Goal: Obtain resource: Obtain resource

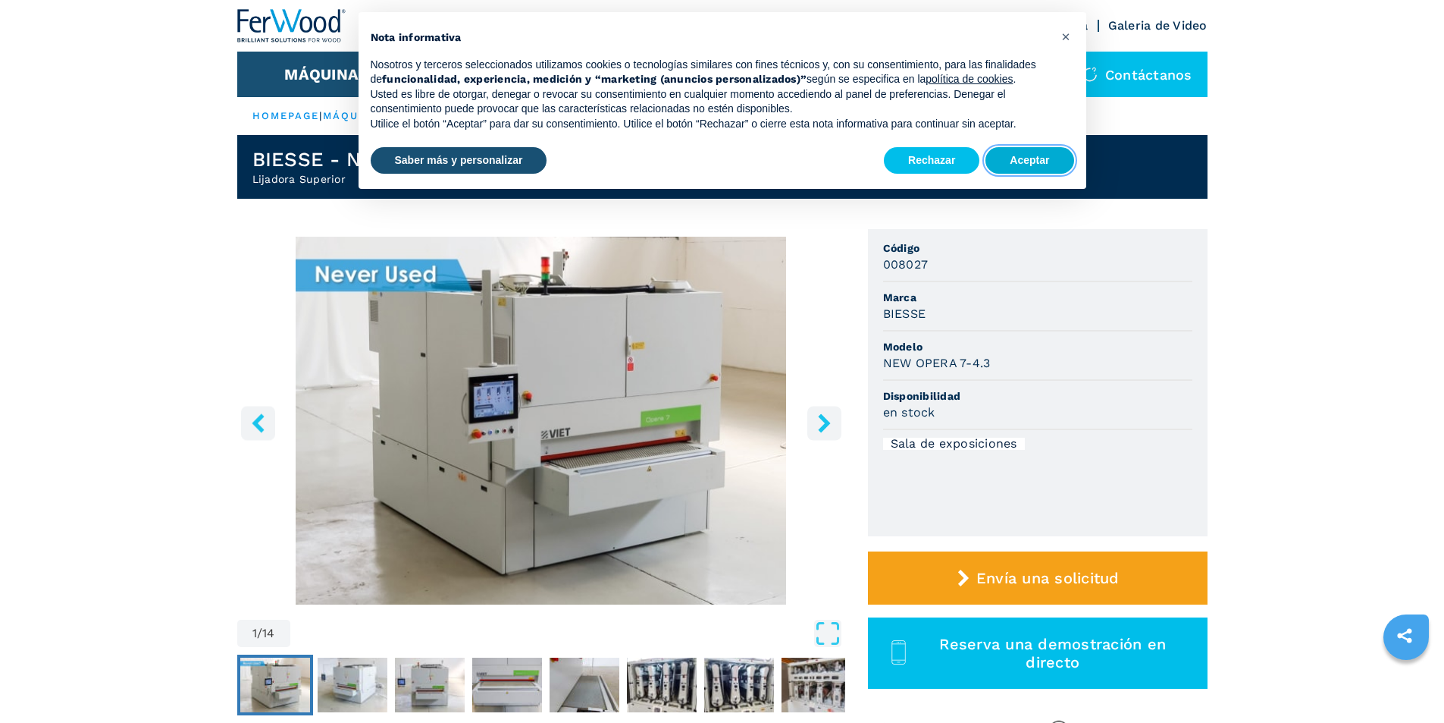
click at [1029, 162] on button "Aceptar" at bounding box center [1030, 160] width 88 height 27
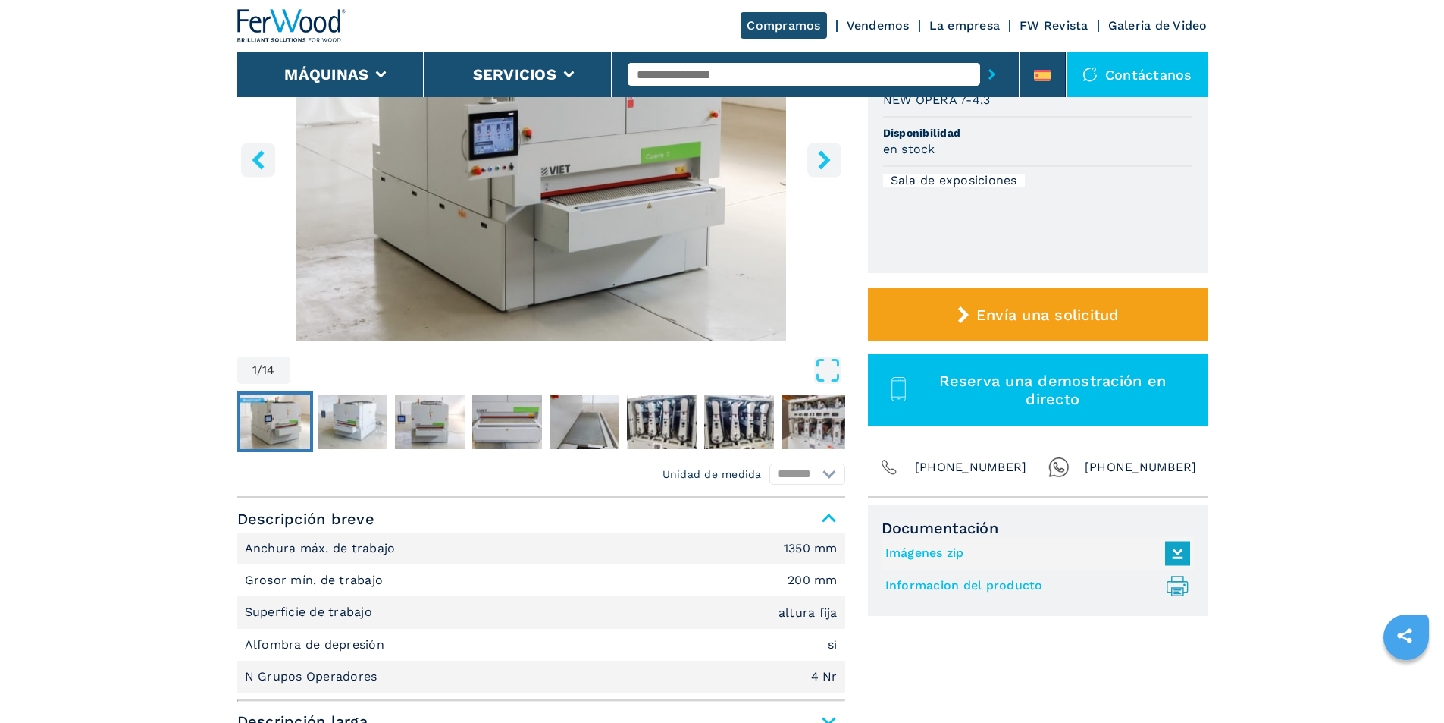
scroll to position [303, 0]
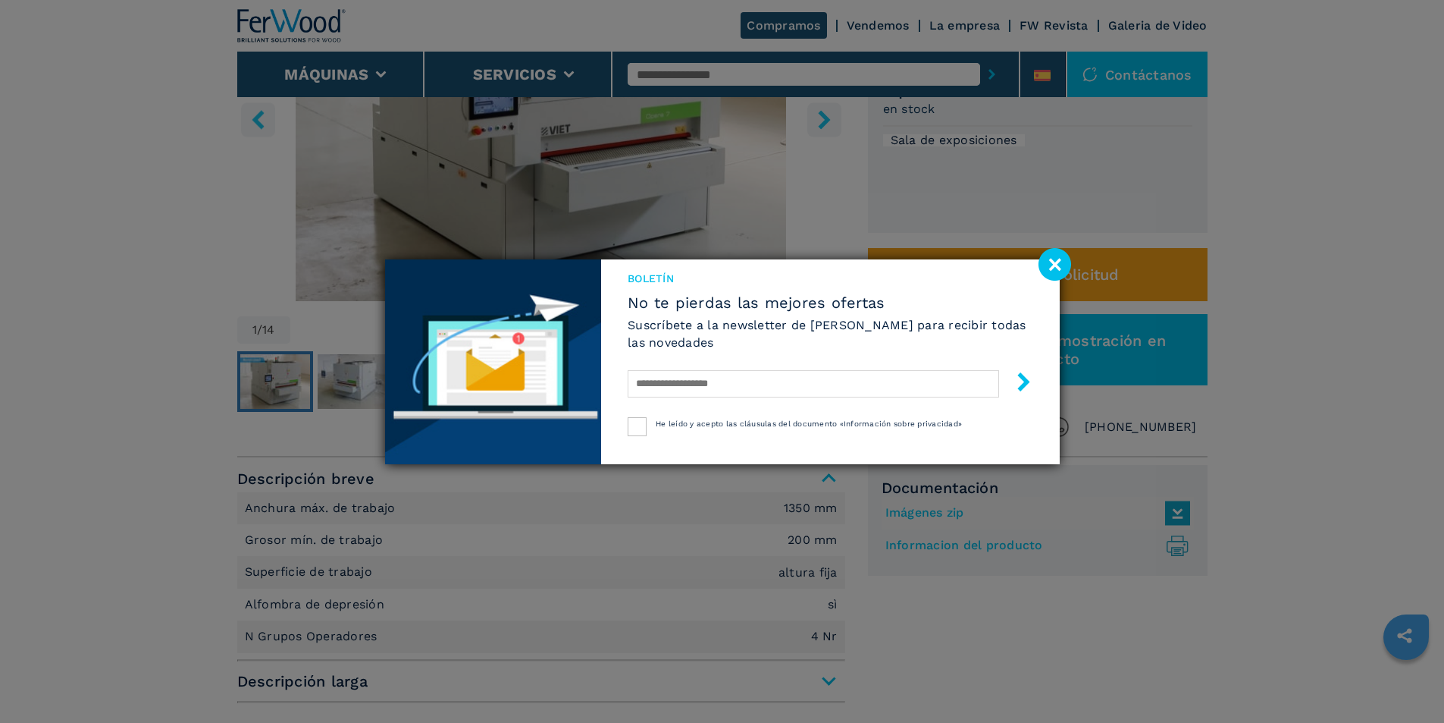
click at [1055, 271] on image at bounding box center [1055, 264] width 33 height 33
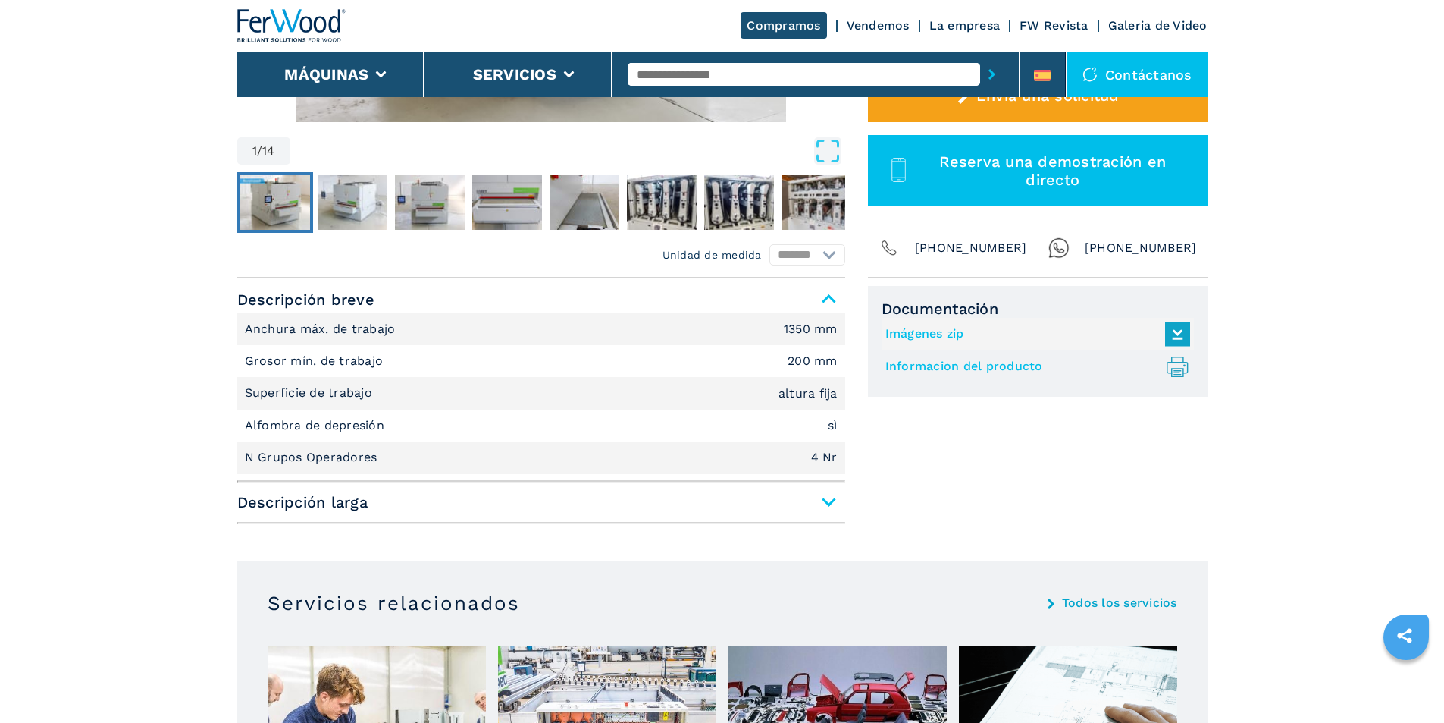
scroll to position [455, 0]
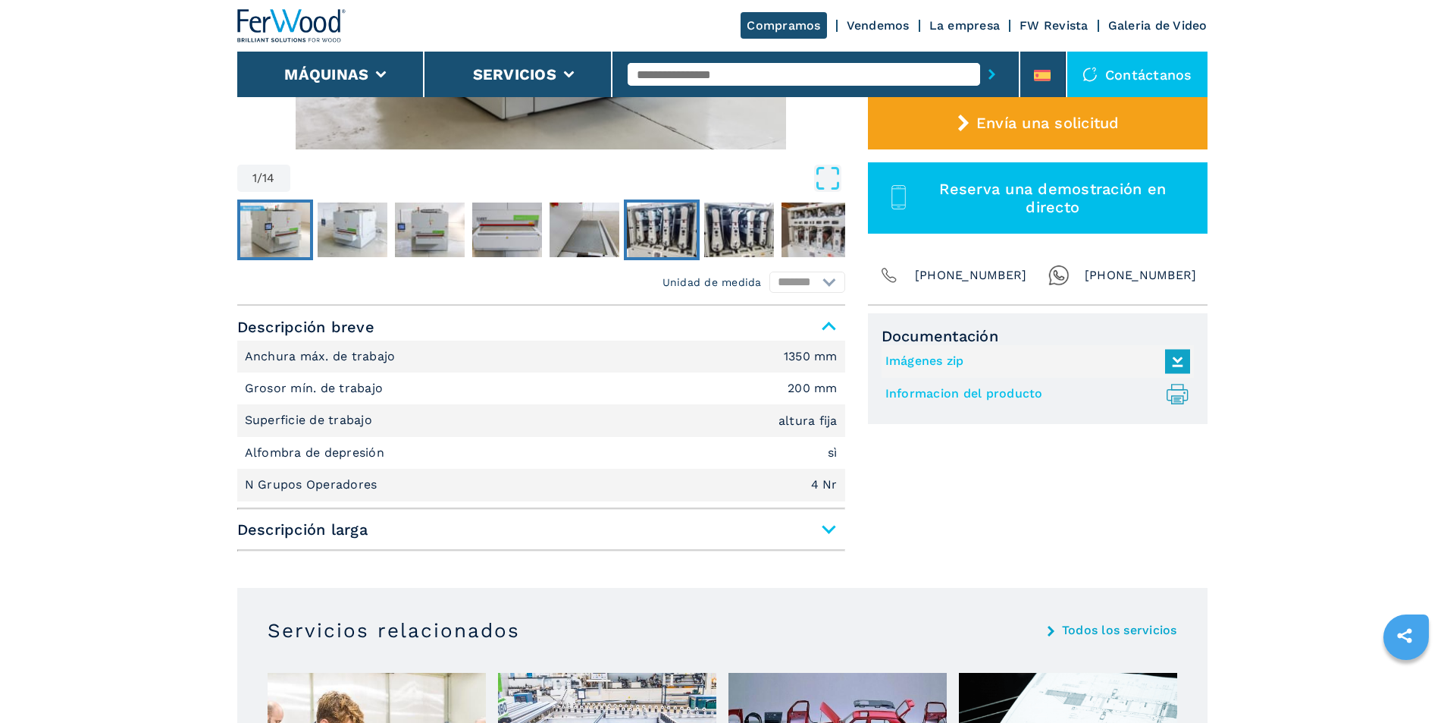
click at [663, 246] on img "Go to Slide 6" at bounding box center [662, 229] width 70 height 55
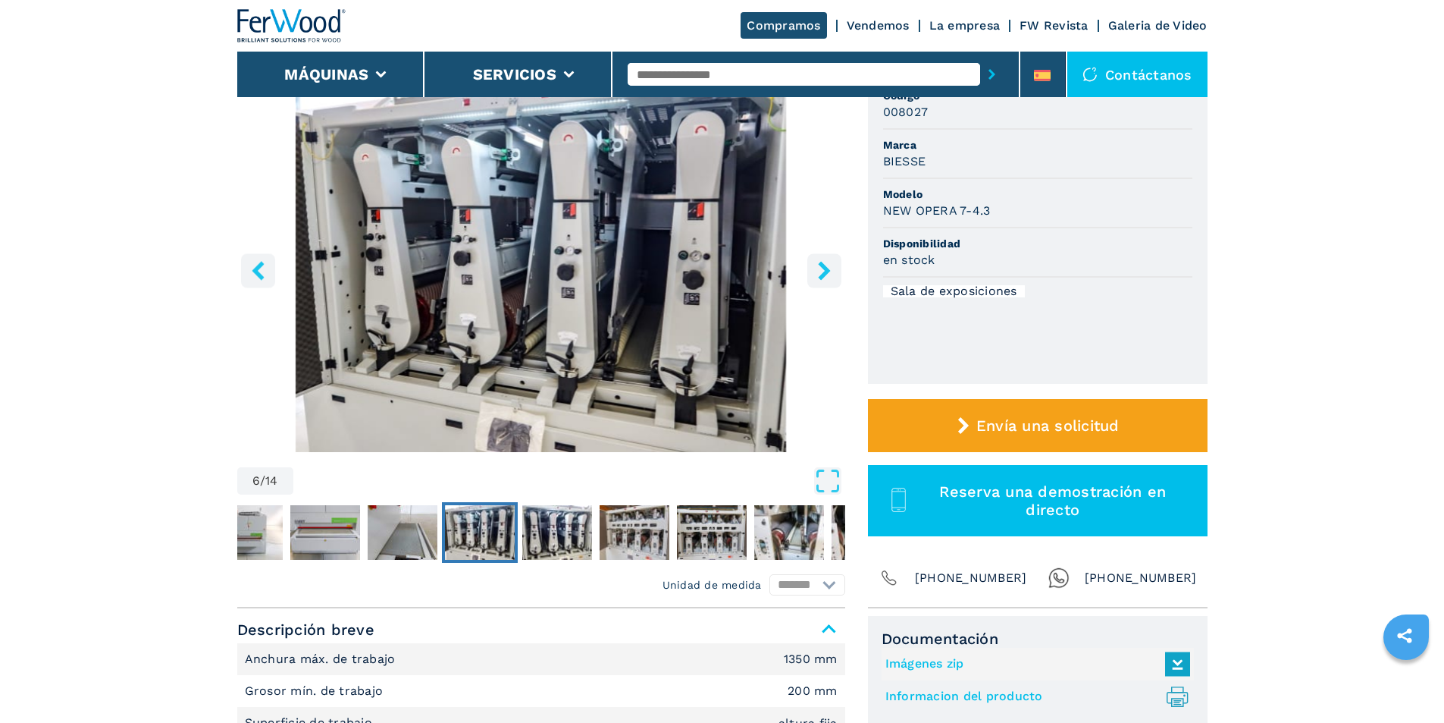
scroll to position [152, 0]
click at [640, 519] on img "Go to Slide 8" at bounding box center [635, 533] width 70 height 55
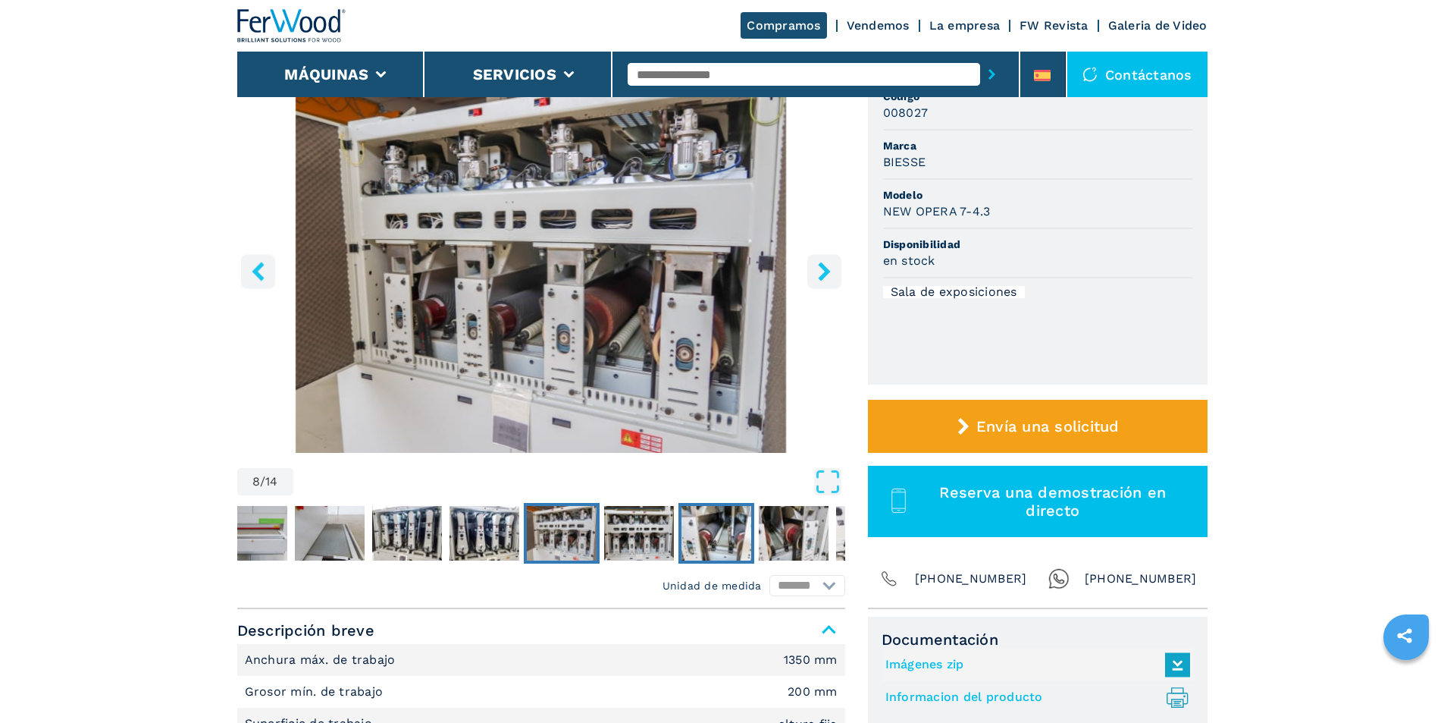
click at [719, 535] on img "Go to Slide 10" at bounding box center [717, 533] width 70 height 55
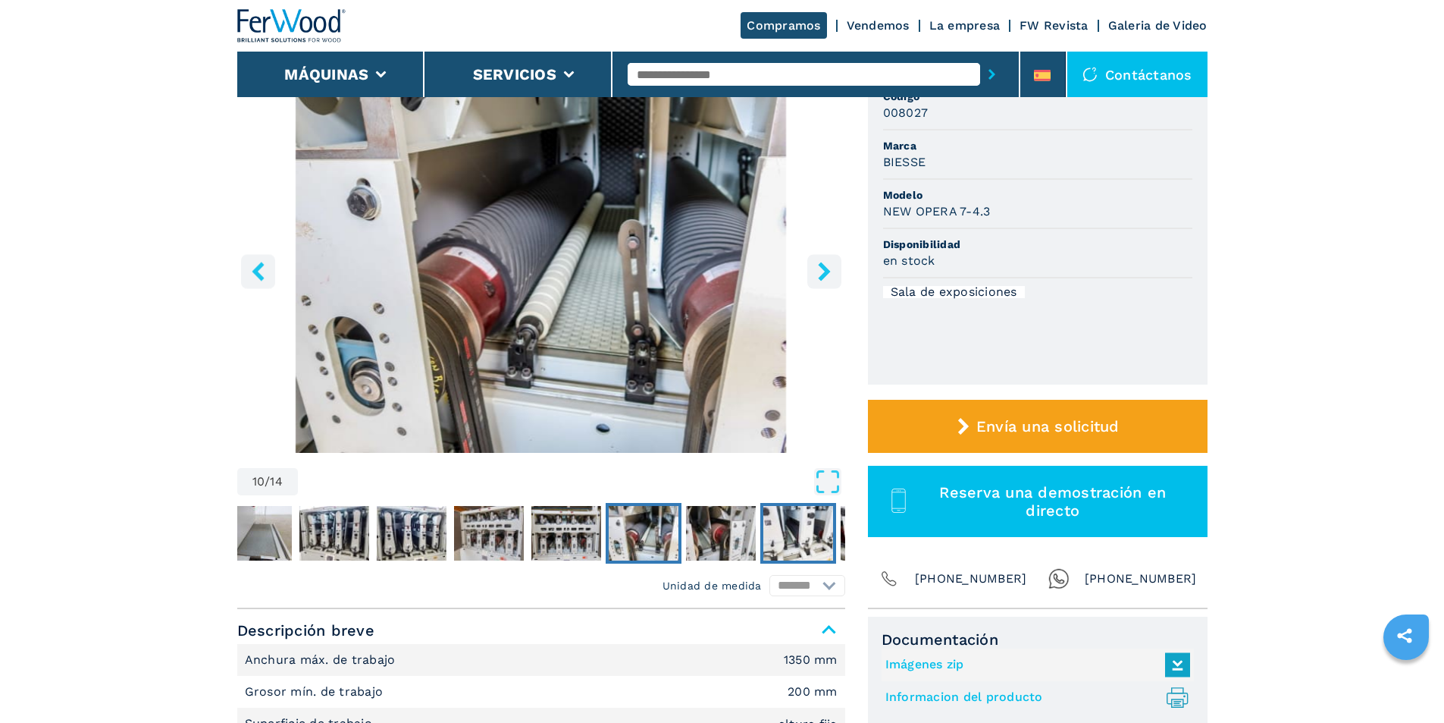
click at [781, 539] on img "Go to Slide 12" at bounding box center [798, 533] width 70 height 55
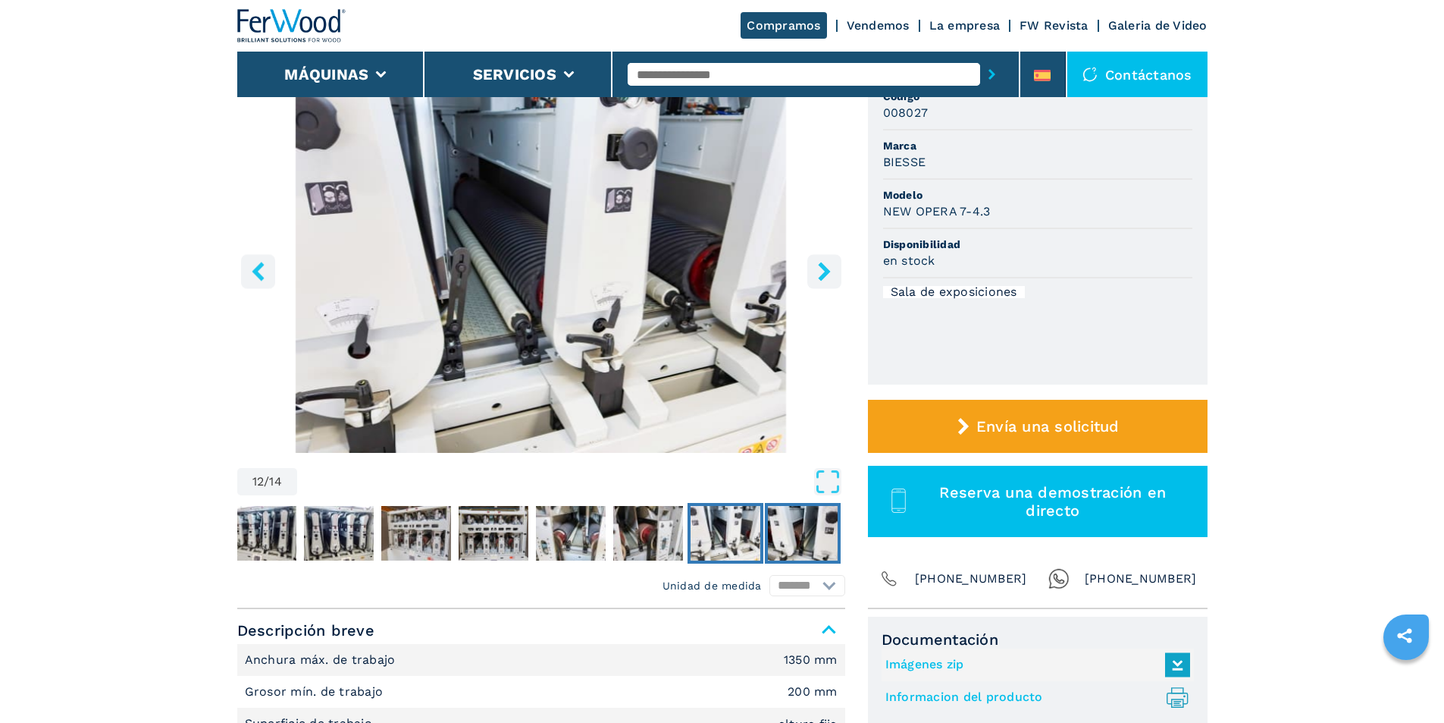
click at [811, 534] on img "Go to Slide 13" at bounding box center [803, 533] width 70 height 55
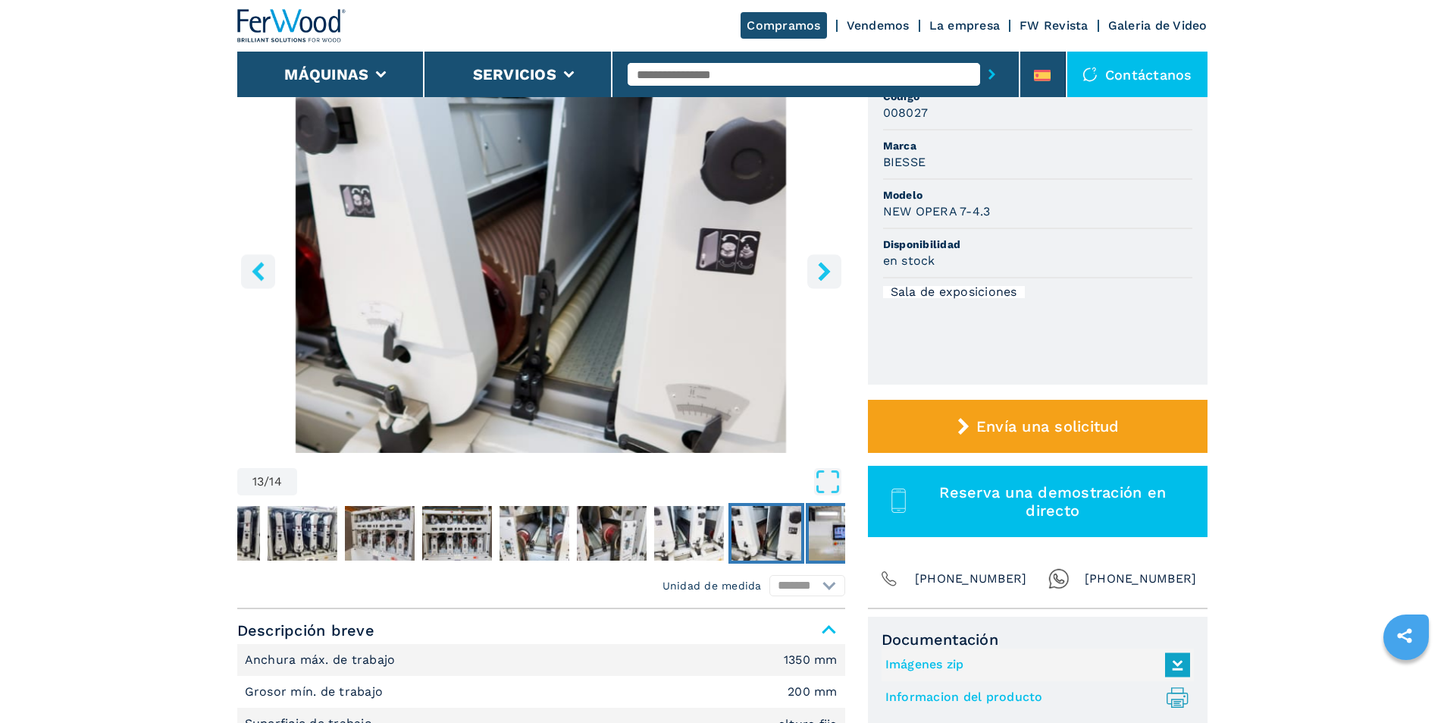
click at [811, 534] on img "Go to Slide 14" at bounding box center [844, 533] width 70 height 55
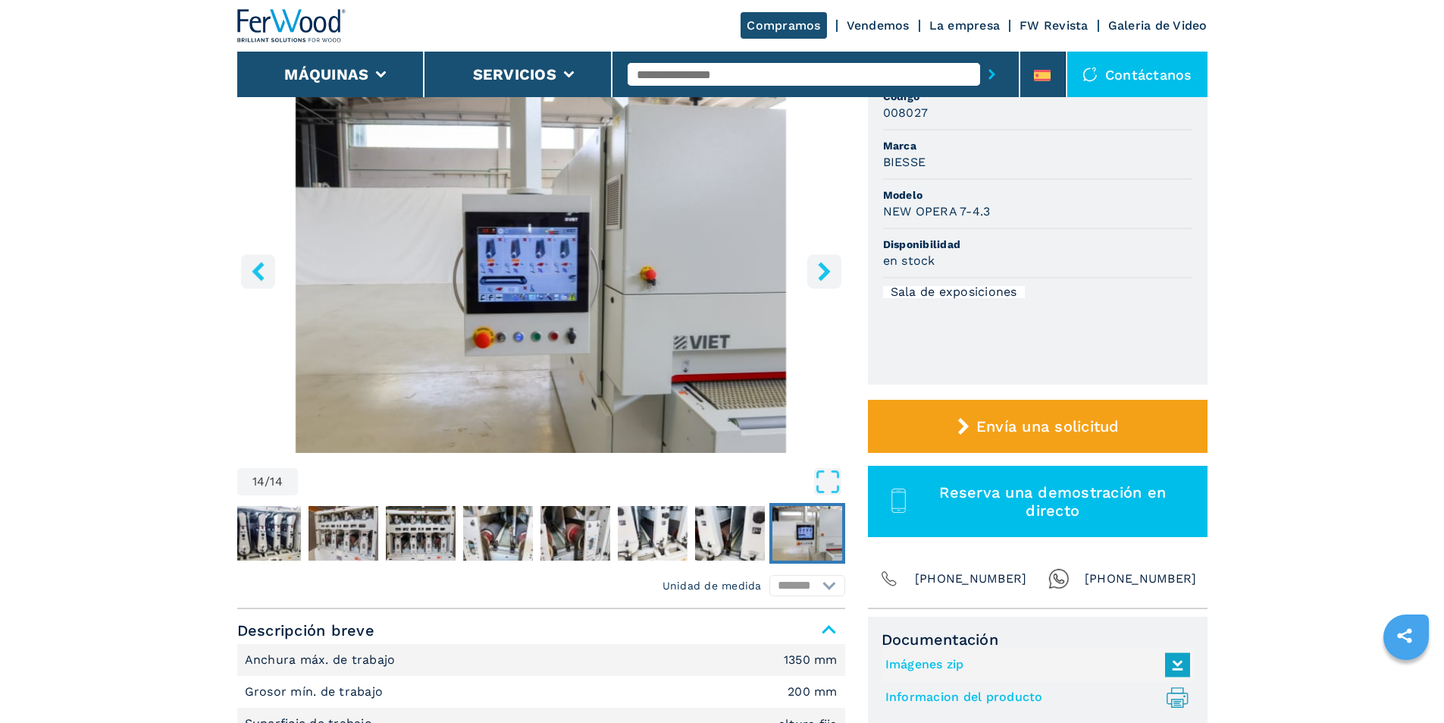
click at [811, 534] on img "Go to Slide 14" at bounding box center [808, 533] width 70 height 55
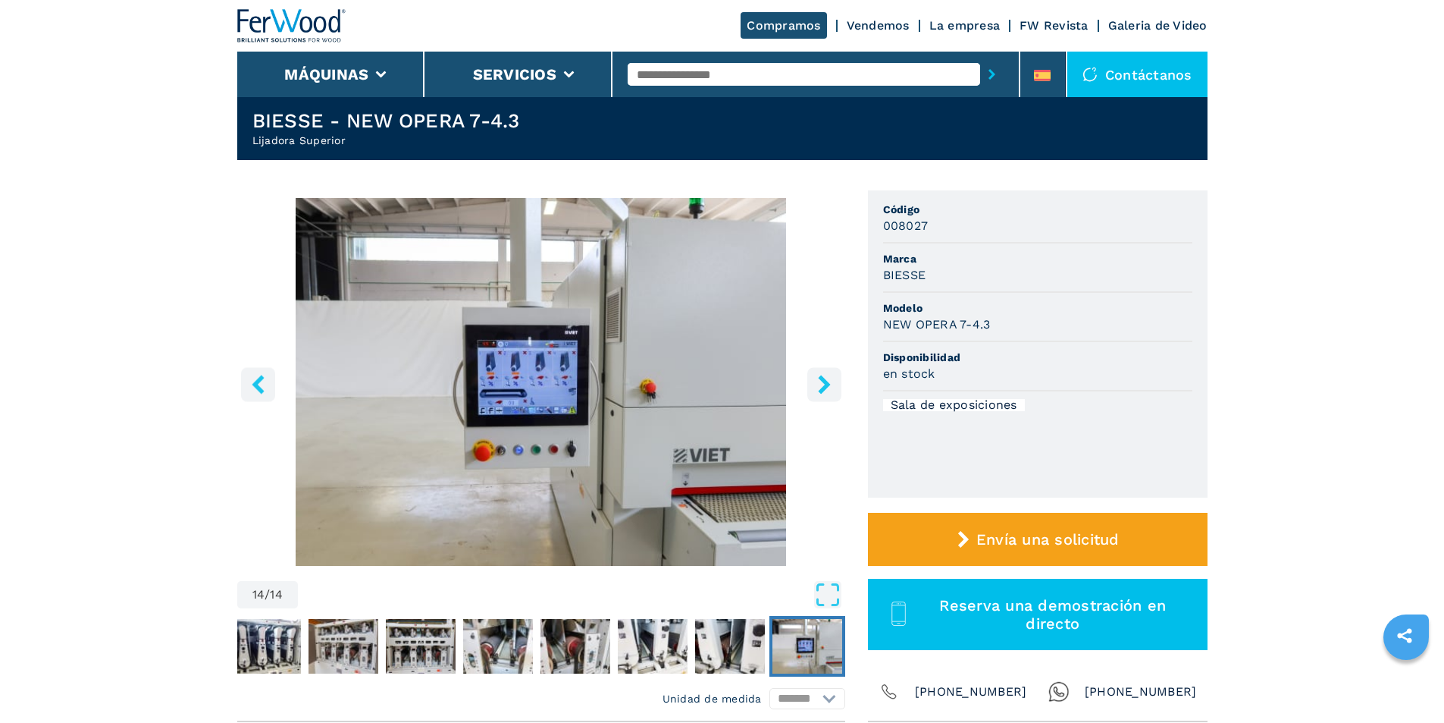
scroll to position [76, 0]
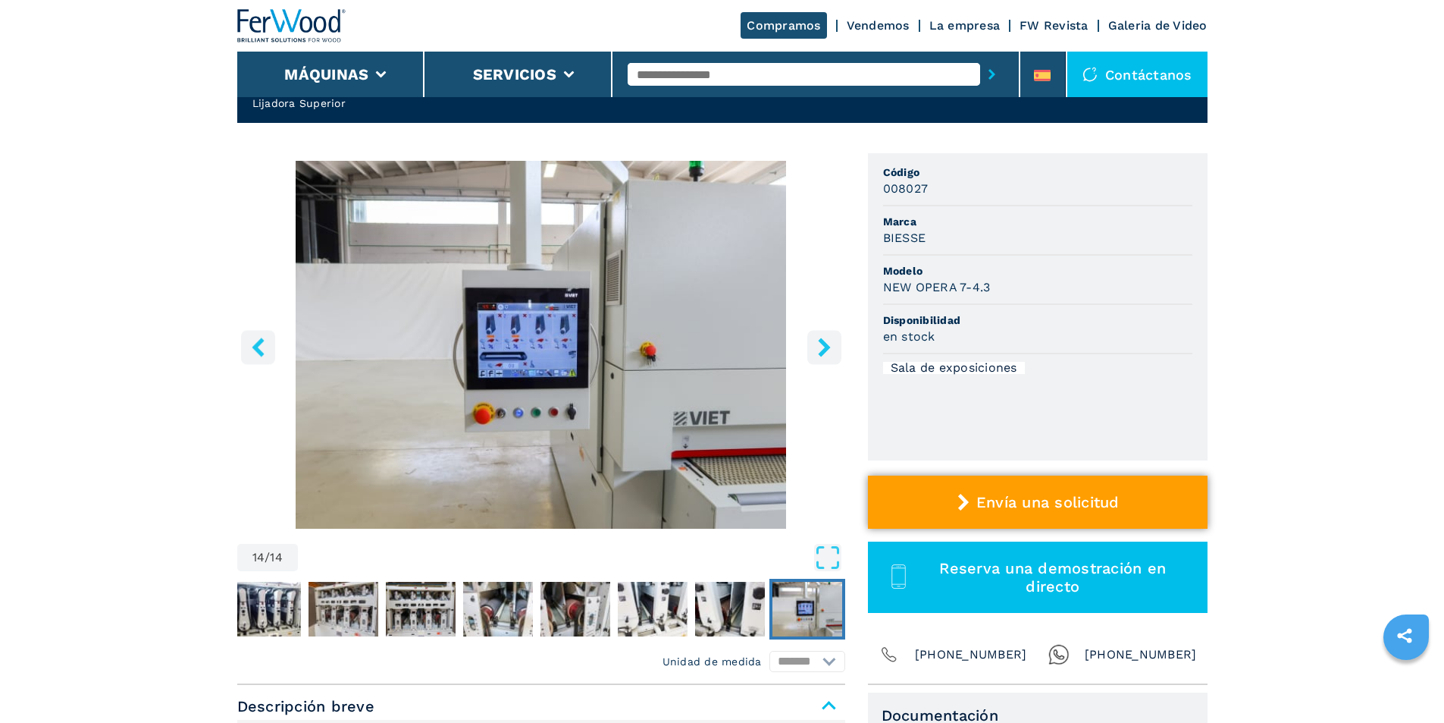
click at [1095, 501] on span "Envía una solicitud" at bounding box center [1048, 502] width 143 height 18
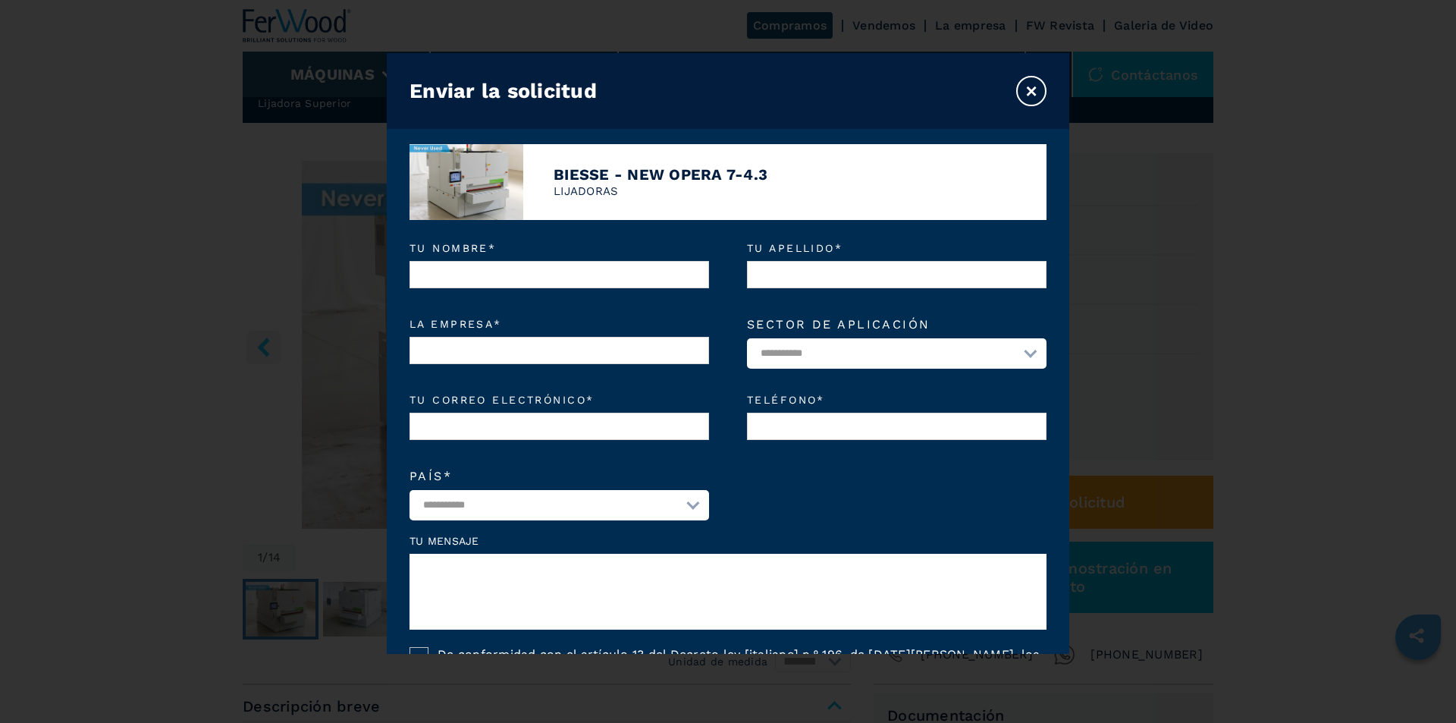
click at [1036, 80] on button "×" at bounding box center [1031, 91] width 30 height 30
